Goal: Task Accomplishment & Management: Manage account settings

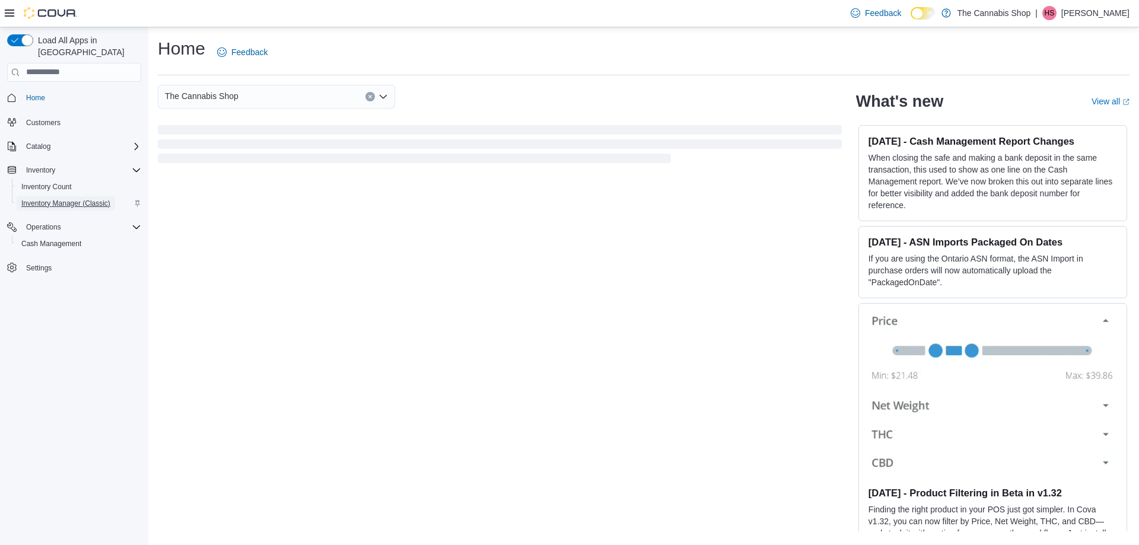
click at [45, 197] on span "Inventory Manager (Classic)" at bounding box center [65, 203] width 89 height 14
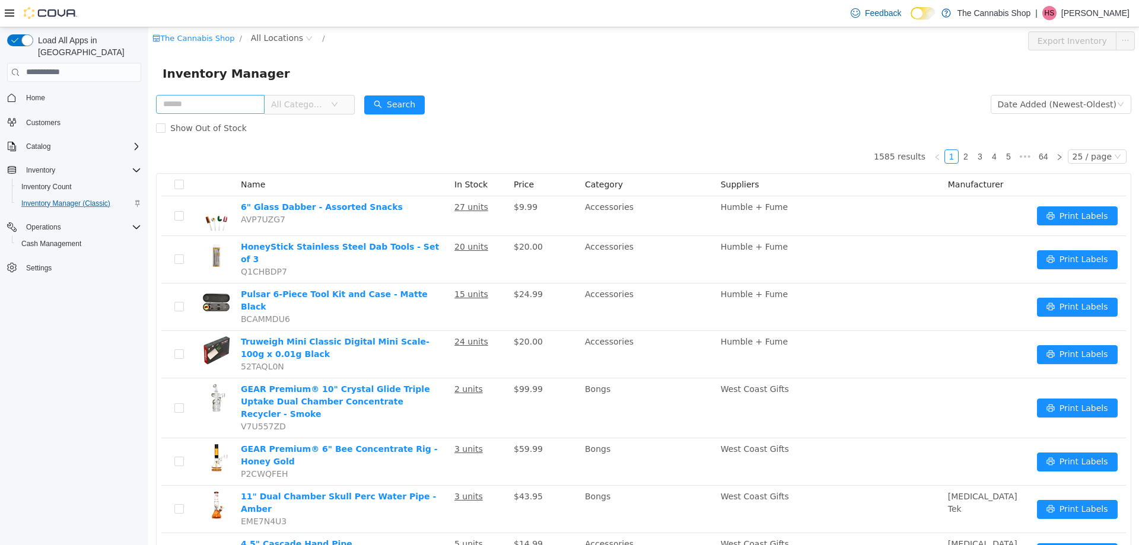
click at [178, 106] on input "text" at bounding box center [210, 103] width 109 height 19
type input "*********"
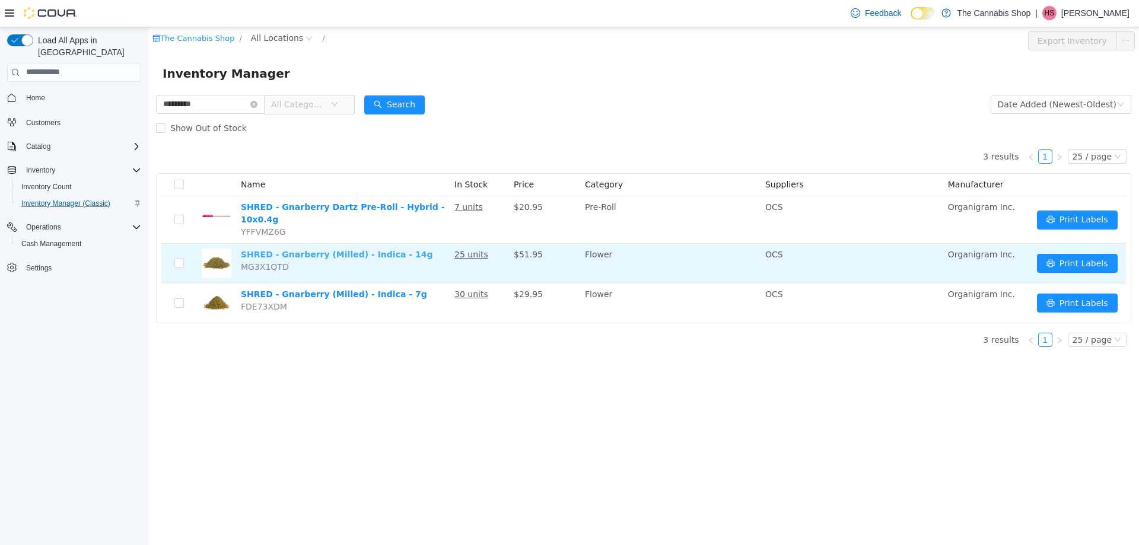
click at [251, 249] on link "SHRED - Gnarberry (Milled) - Indica - 14g" at bounding box center [337, 253] width 192 height 9
click at [273, 250] on link "SHRED - Gnarberry (Milled) - Indica - 14g" at bounding box center [337, 253] width 192 height 9
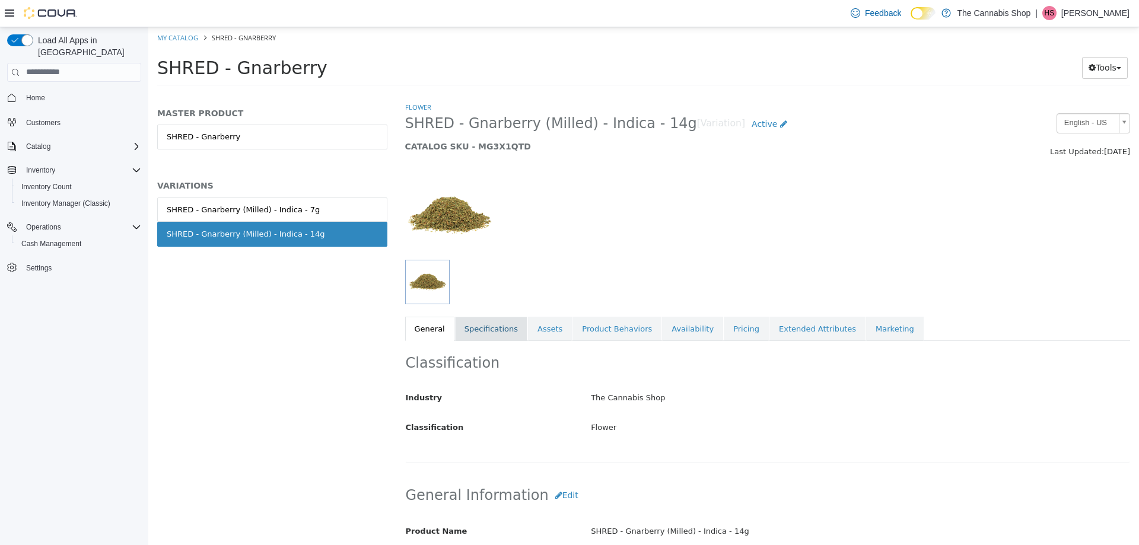
click at [495, 326] on link "Specifications" at bounding box center [491, 328] width 72 height 25
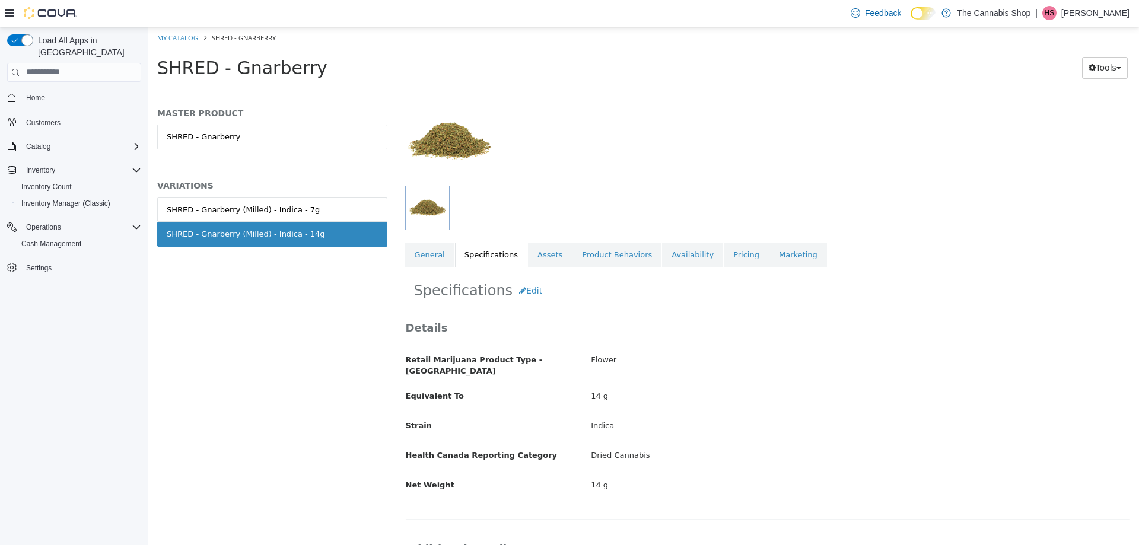
scroll to position [238, 0]
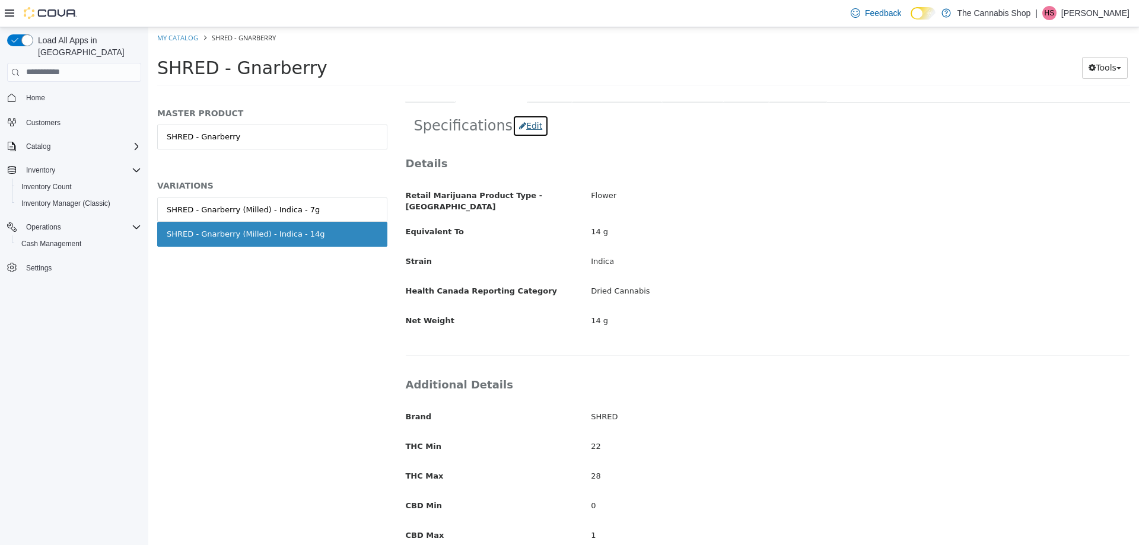
click at [523, 133] on button "Edit" at bounding box center [530, 125] width 36 height 22
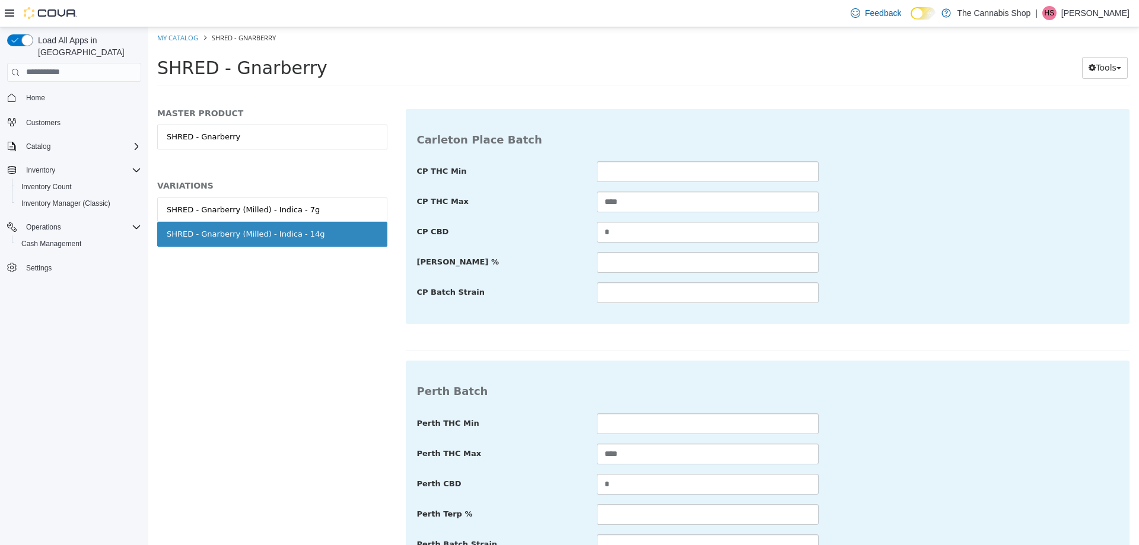
scroll to position [823, 0]
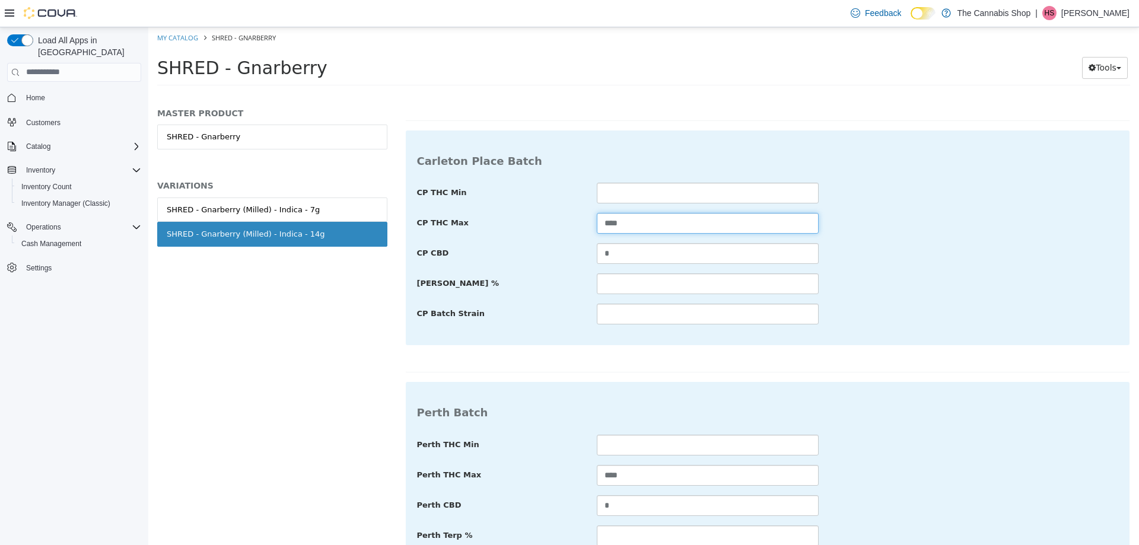
click at [637, 215] on input "****" at bounding box center [708, 222] width 222 height 21
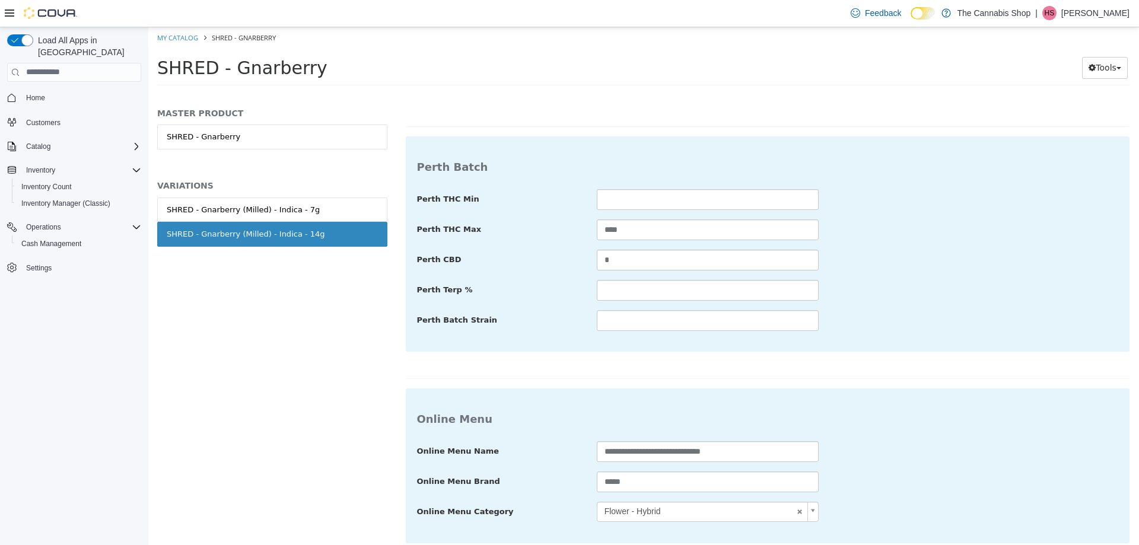
scroll to position [1119, 0]
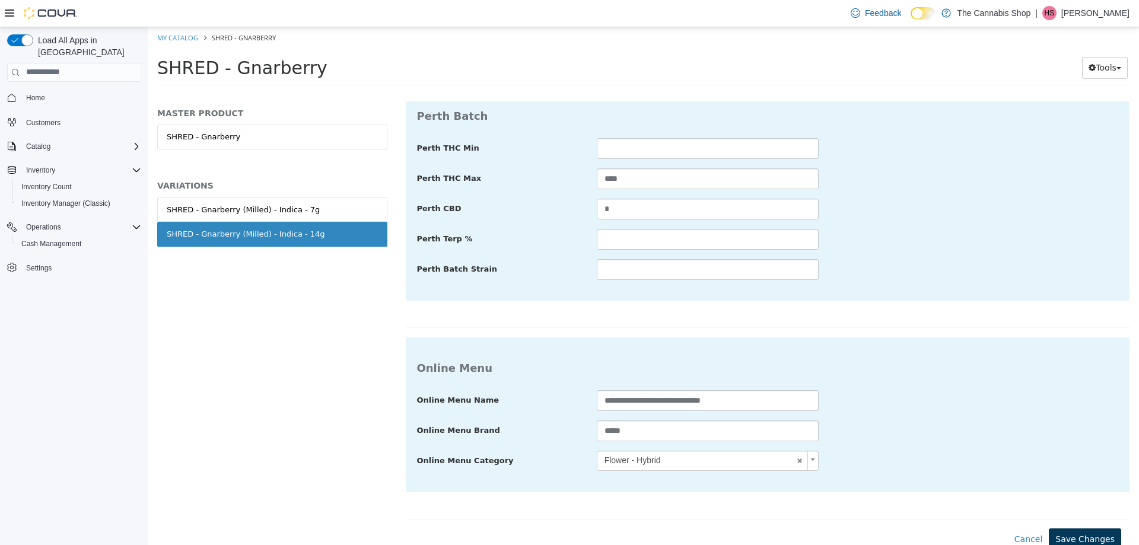
type input "****"
click at [1057, 528] on button "Save Changes" at bounding box center [1084, 539] width 72 height 22
click at [1076, 528] on button "Save Changes" at bounding box center [1084, 539] width 72 height 22
click at [1082, 531] on button "Save Changes" at bounding box center [1084, 539] width 72 height 22
click at [1085, 528] on button "Save Changes" at bounding box center [1084, 539] width 72 height 22
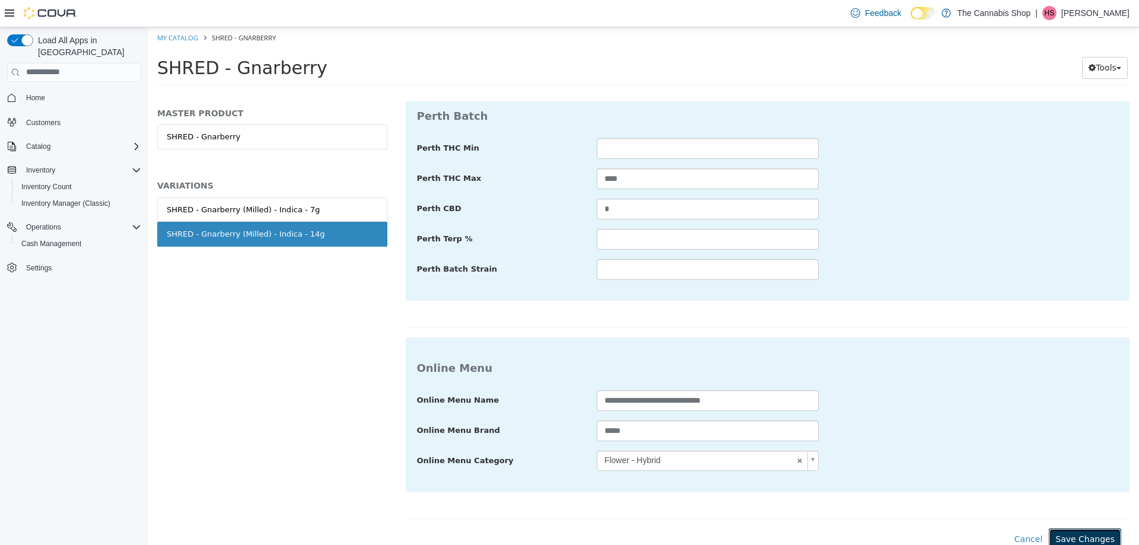
click at [1085, 528] on button "Save Changes" at bounding box center [1084, 539] width 72 height 22
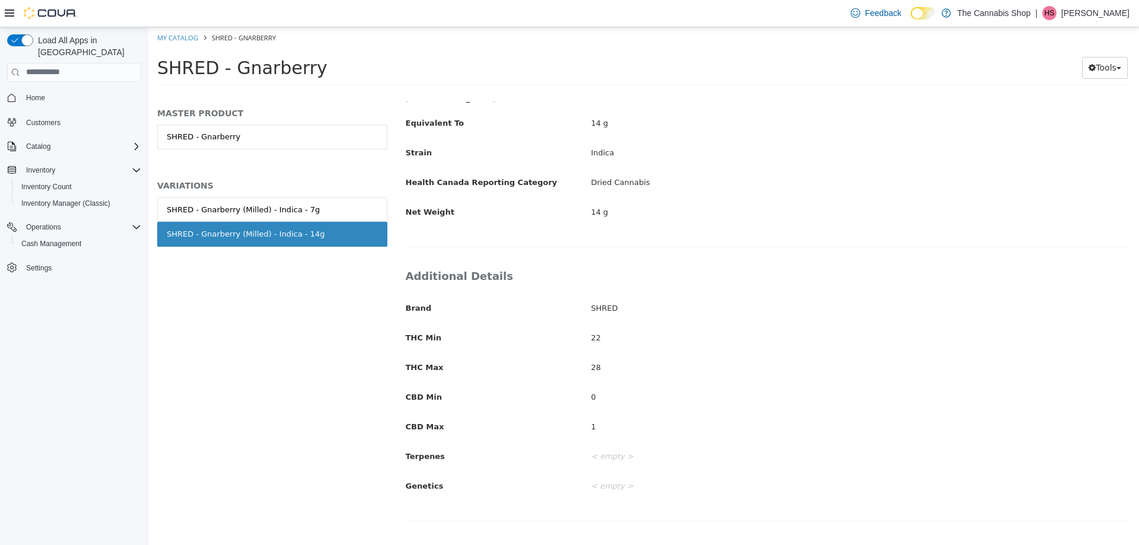
scroll to position [237, 0]
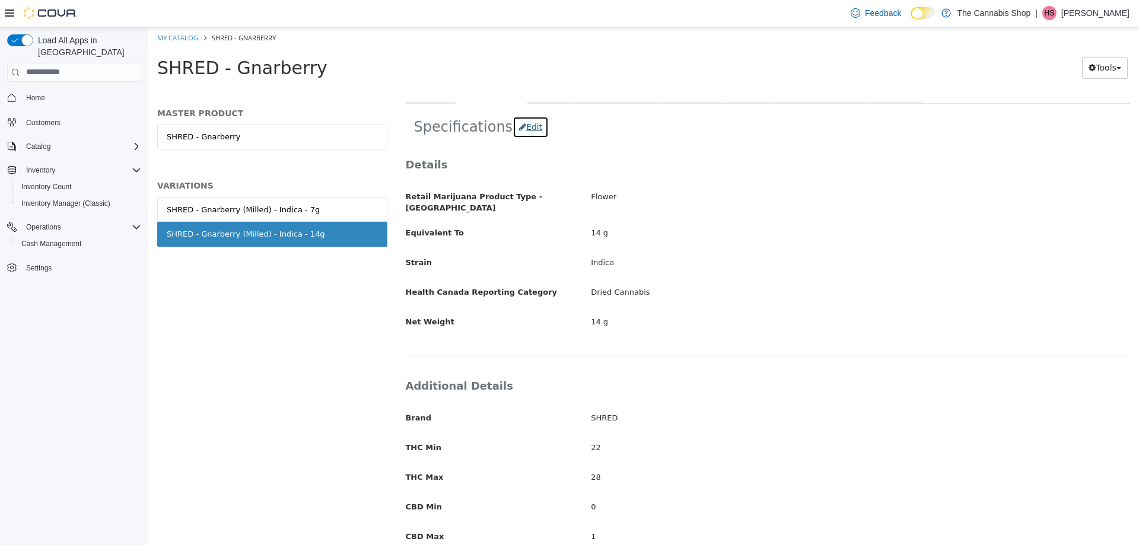
click at [517, 132] on button "Edit" at bounding box center [530, 127] width 36 height 22
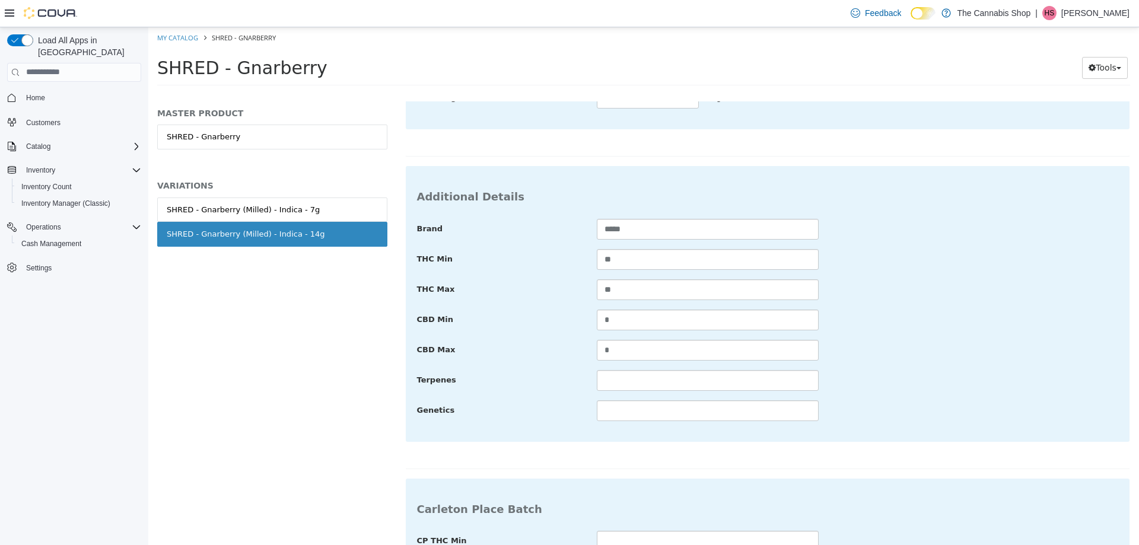
scroll to position [652, 0]
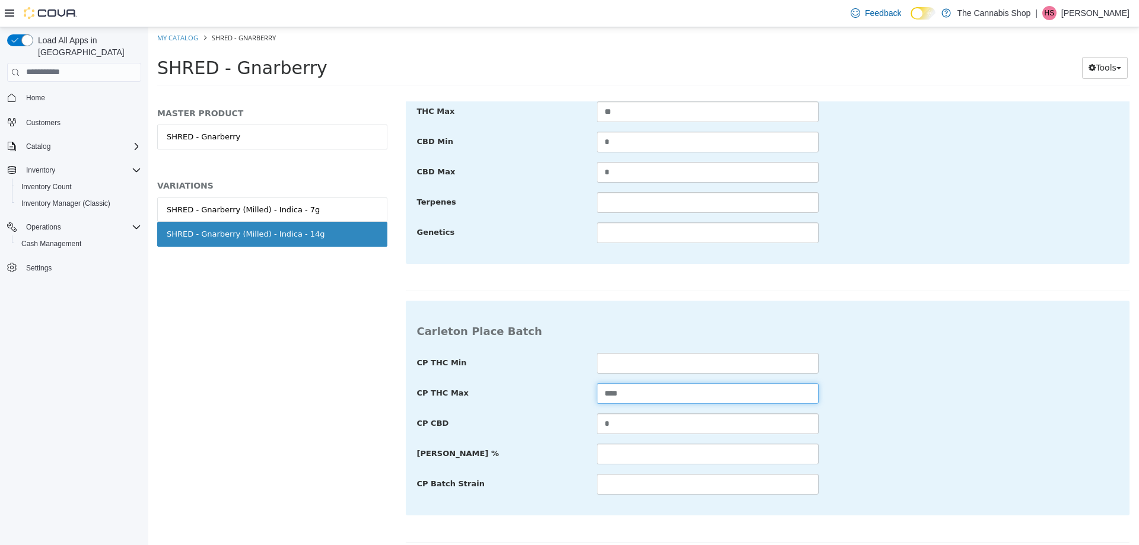
click at [623, 390] on input "****" at bounding box center [708, 392] width 222 height 21
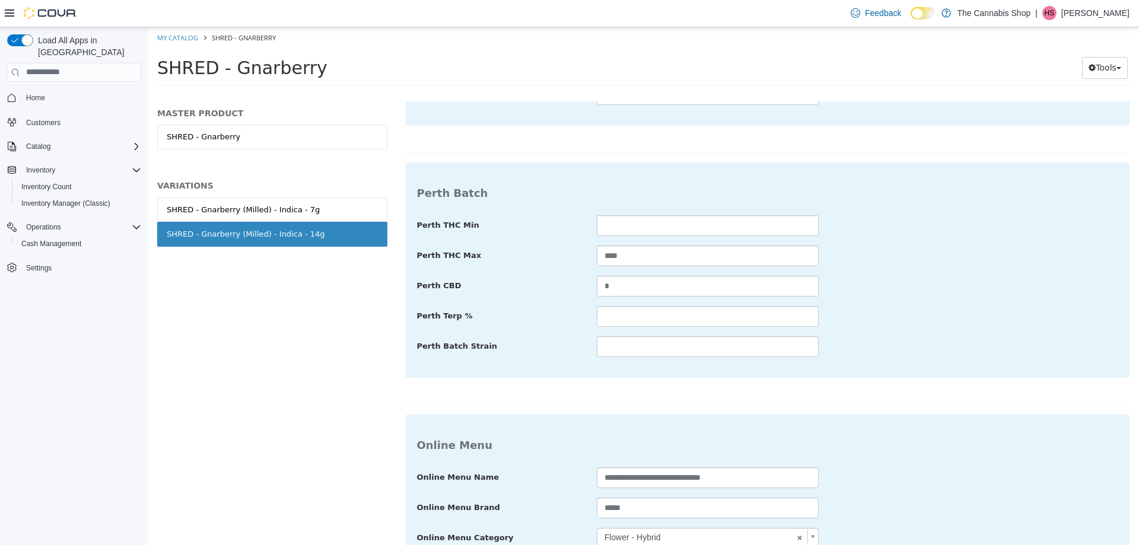
scroll to position [1119, 0]
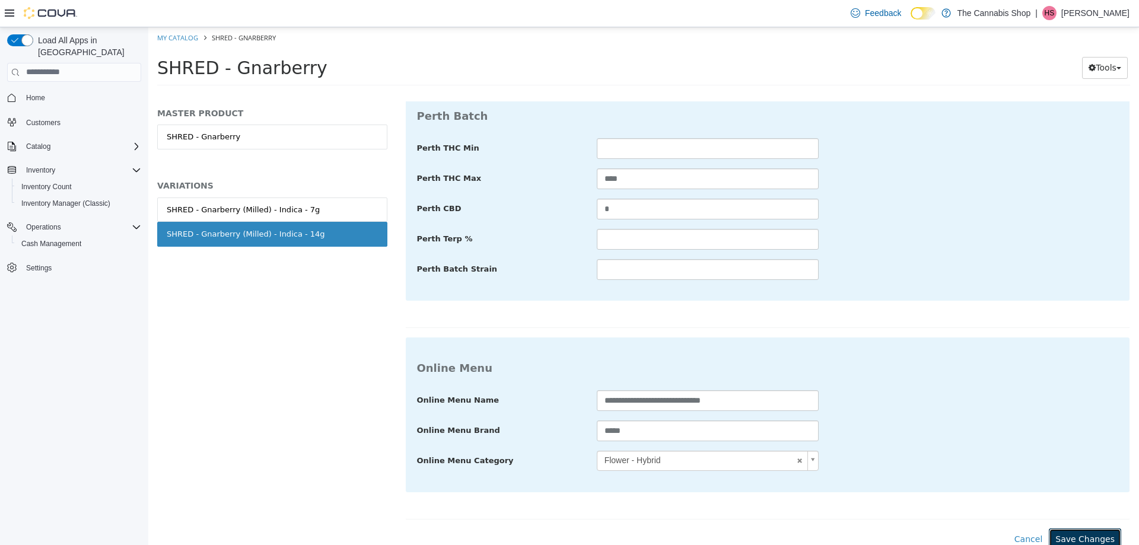
click at [1076, 528] on button "Save Changes" at bounding box center [1084, 539] width 72 height 22
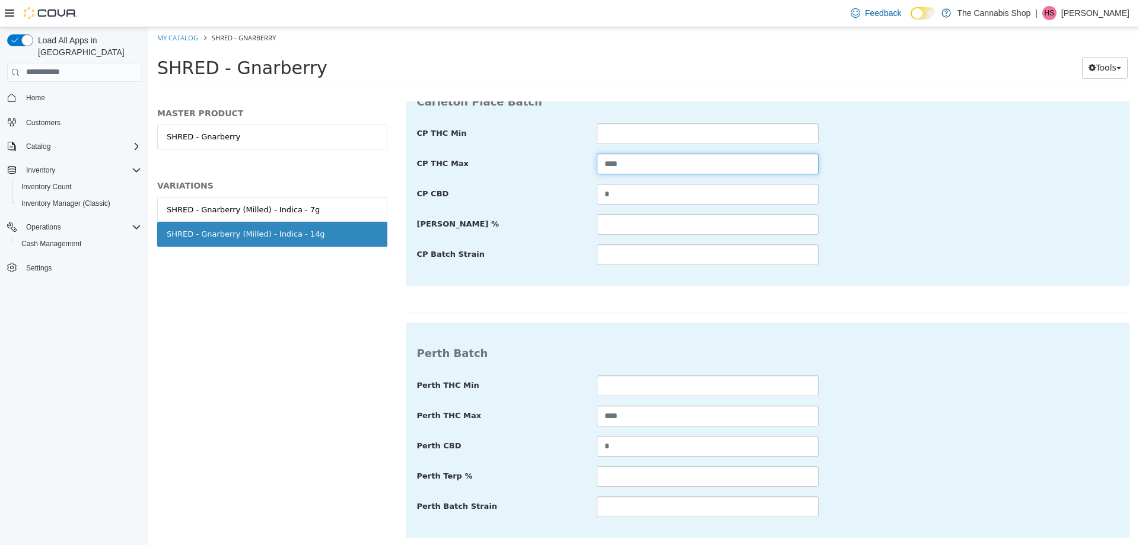
click at [619, 156] on input "****" at bounding box center [708, 163] width 222 height 21
type input "*"
type input "****"
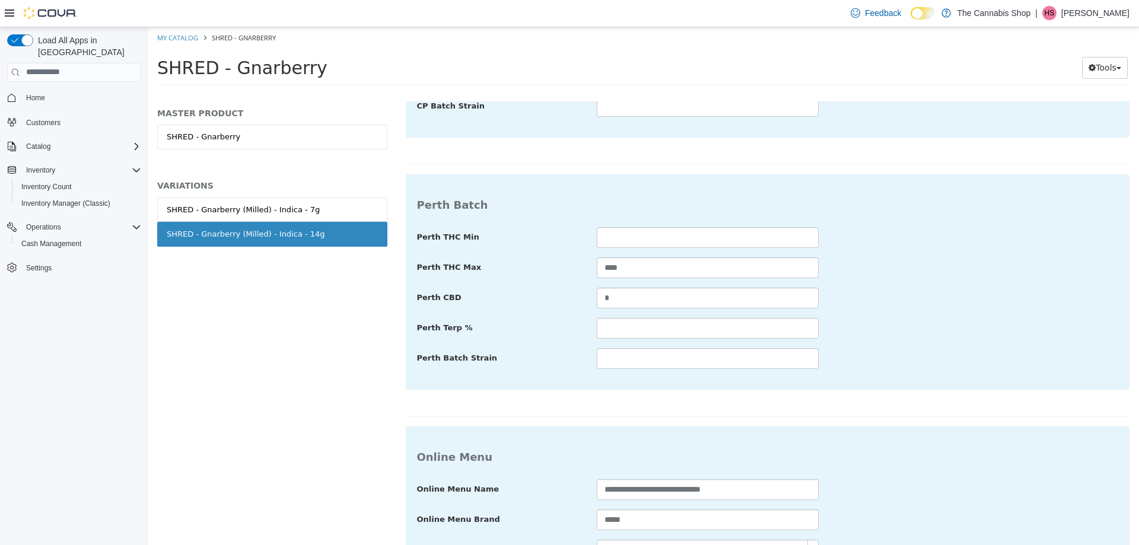
scroll to position [1119, 0]
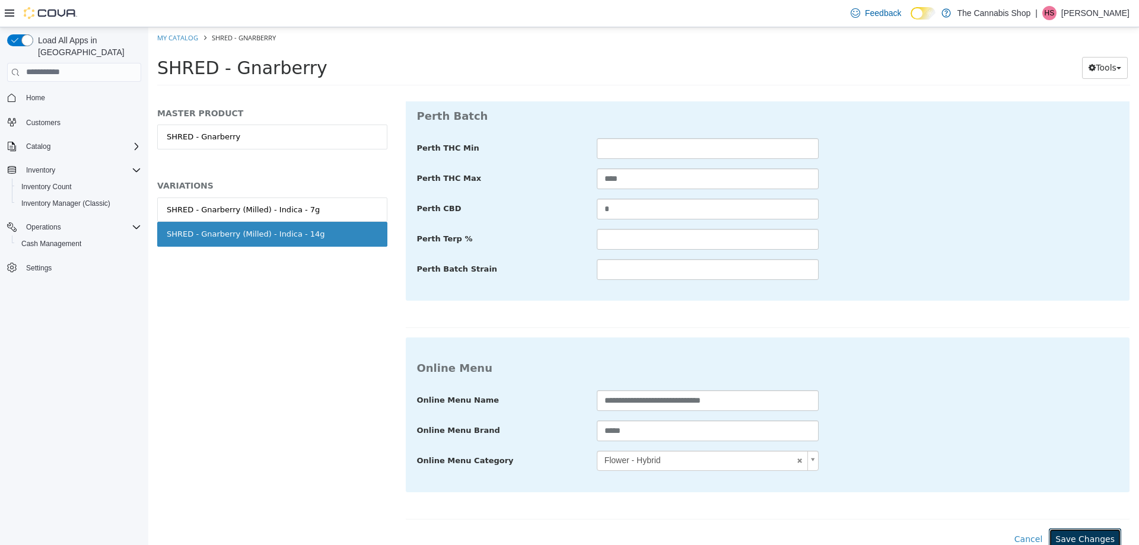
click at [1066, 528] on button "Save Changes" at bounding box center [1084, 539] width 72 height 22
click at [1054, 529] on button "Save Changes" at bounding box center [1084, 539] width 72 height 22
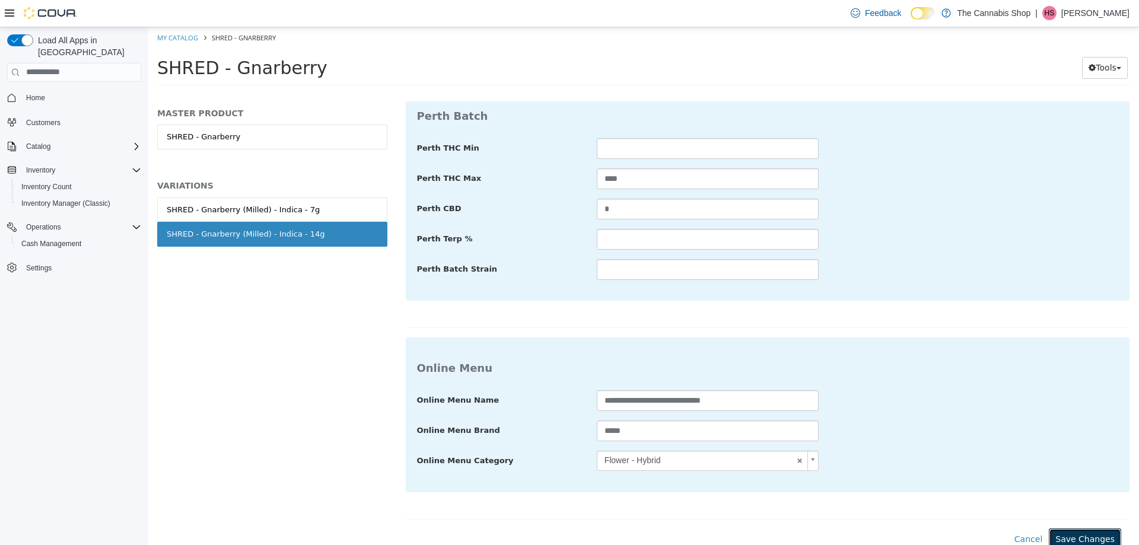
click at [1055, 530] on button "Save Changes" at bounding box center [1084, 539] width 72 height 22
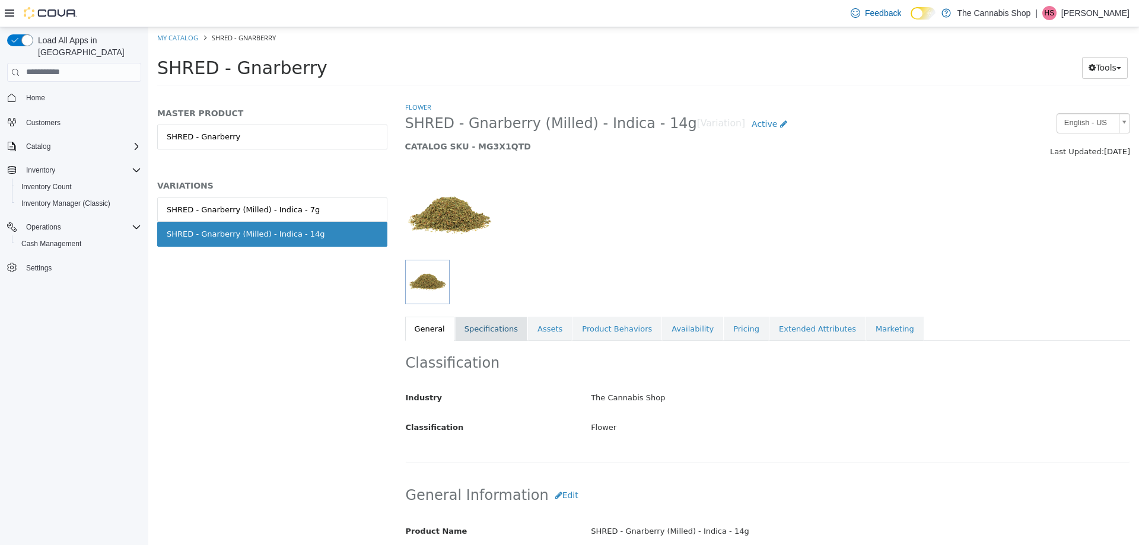
click at [471, 334] on link "Specifications" at bounding box center [491, 328] width 72 height 25
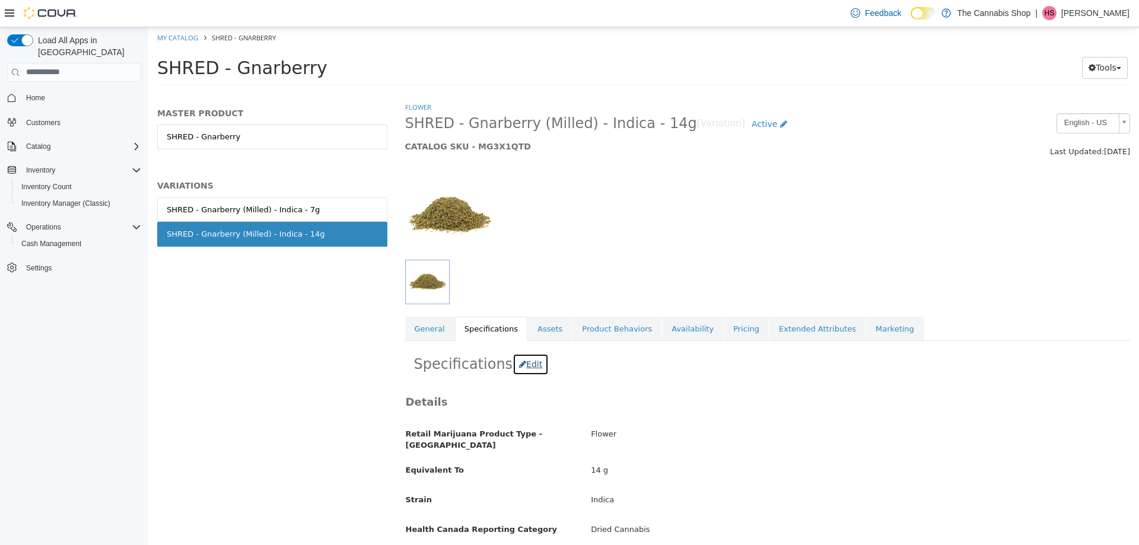
click at [517, 364] on button "Edit" at bounding box center [530, 364] width 36 height 22
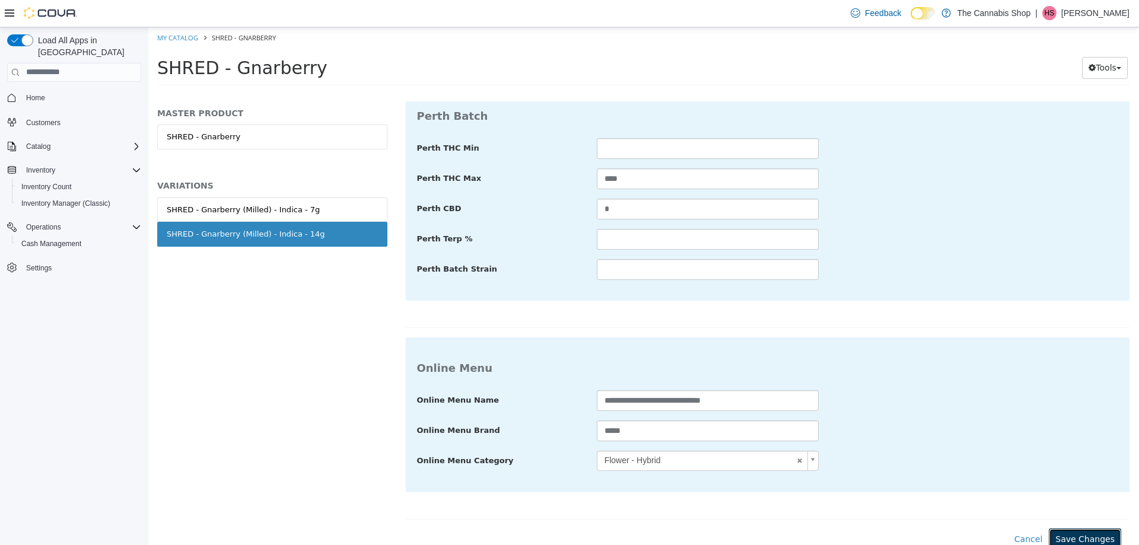
click at [1087, 528] on button "Save Changes" at bounding box center [1084, 539] width 72 height 22
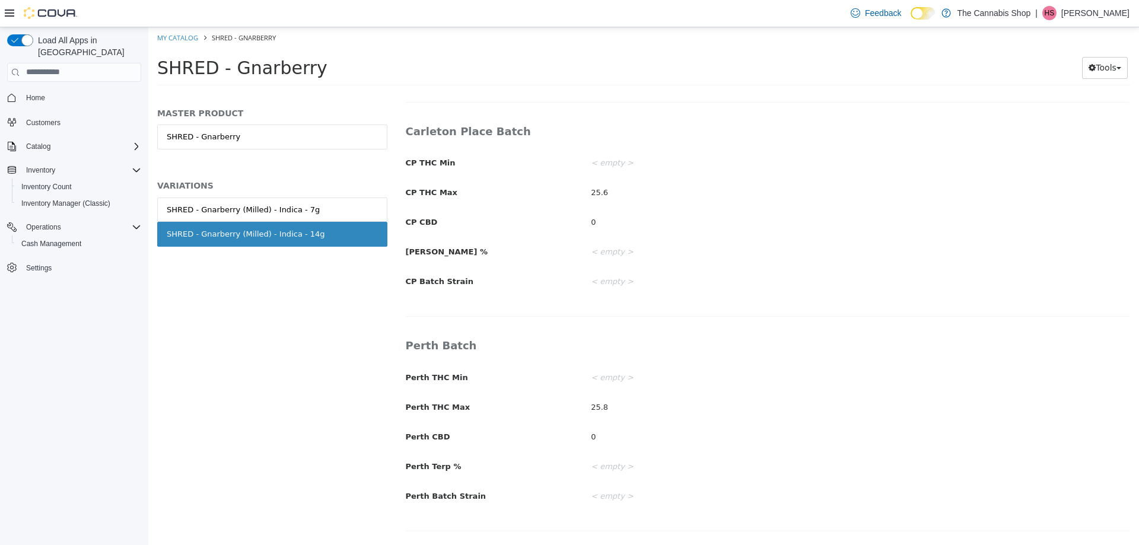
scroll to position [614, 0]
